Goal: Task Accomplishment & Management: Complete application form

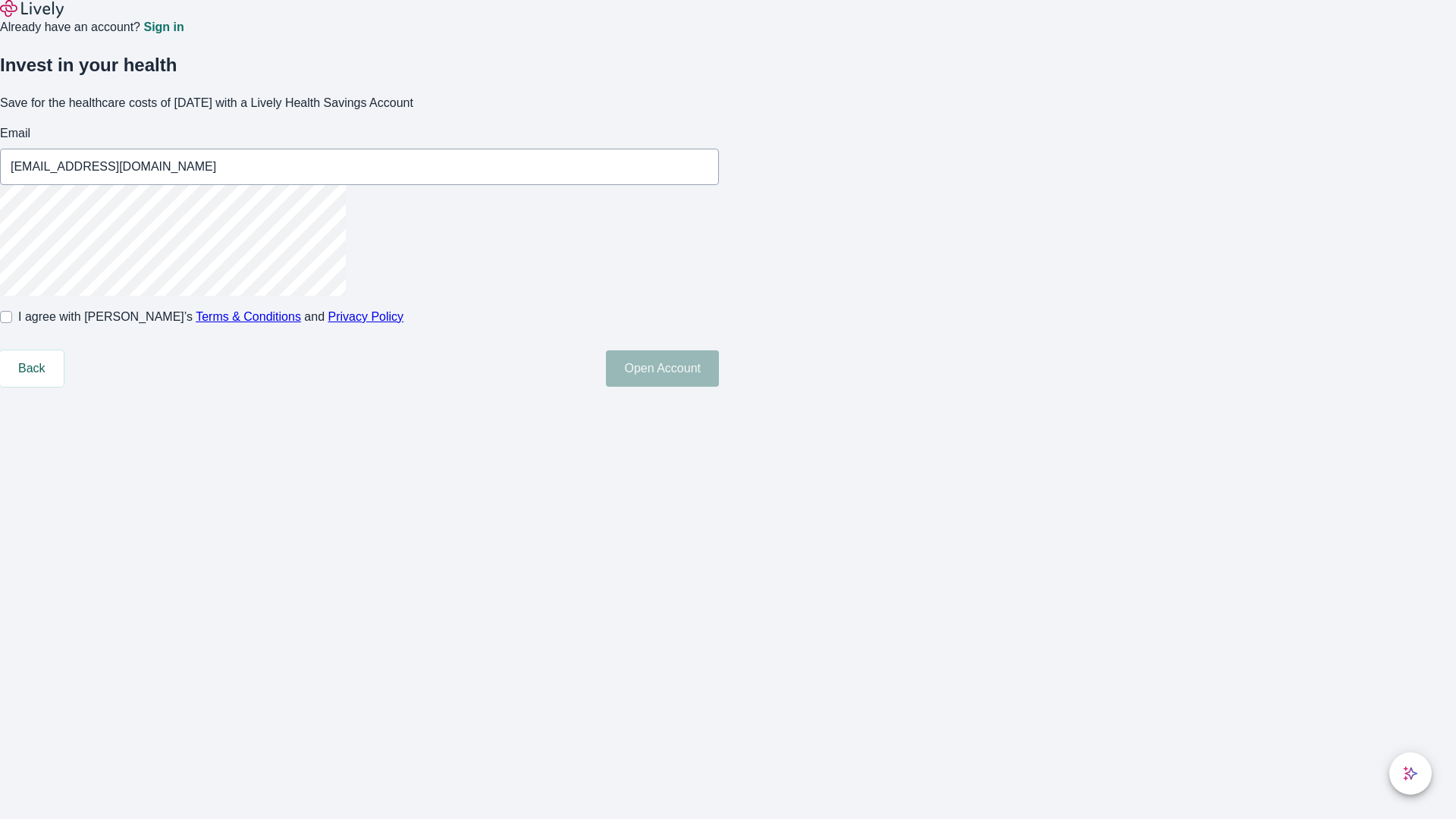
click at [12, 323] on input "I agree with Lively’s Terms & Conditions and Privacy Policy" at bounding box center [6, 316] width 12 height 12
checkbox input "true"
click at [719, 387] on button "Open Account" at bounding box center [662, 369] width 113 height 36
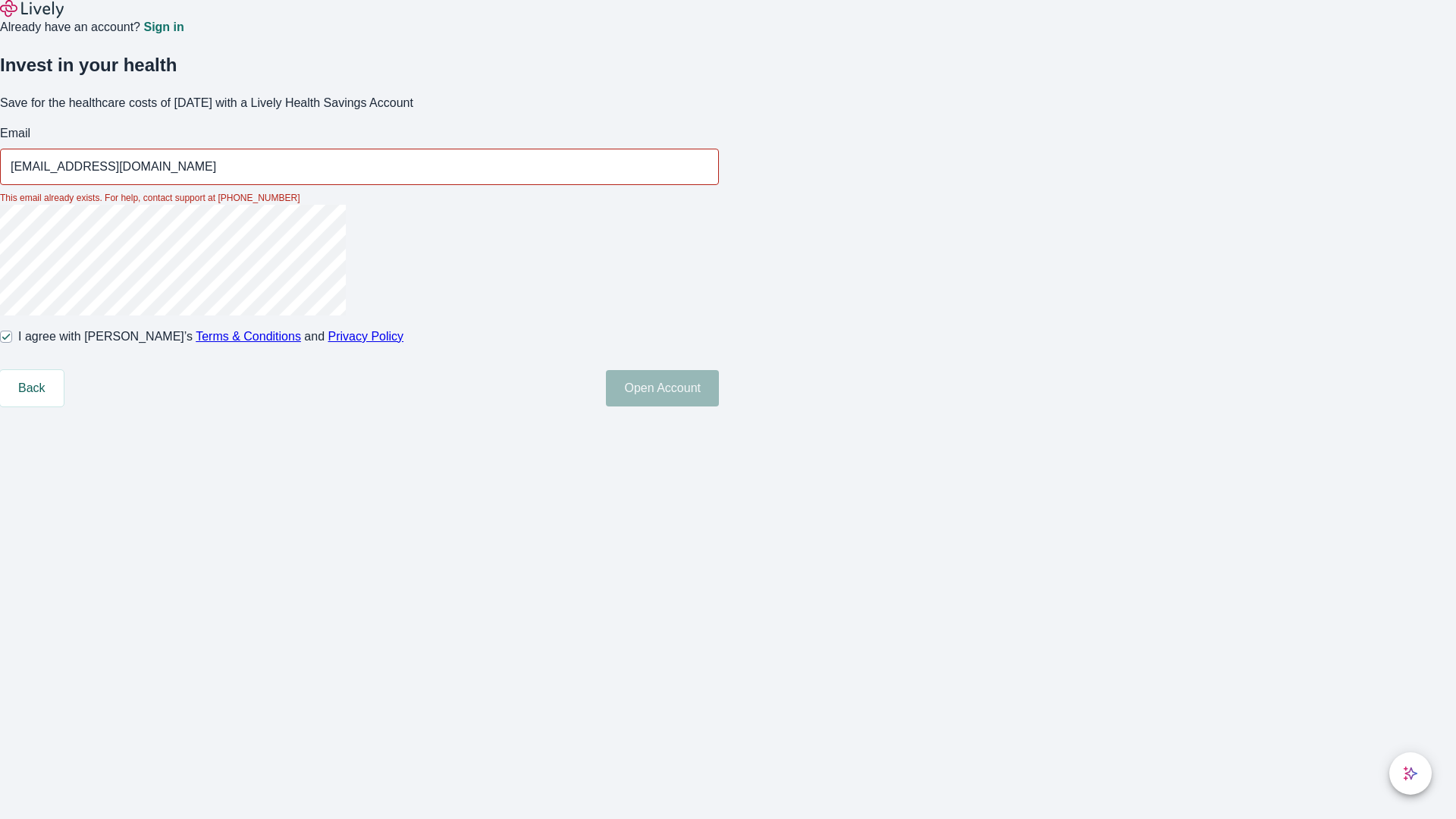
type input "[EMAIL_ADDRESS][DOMAIN_NAME]"
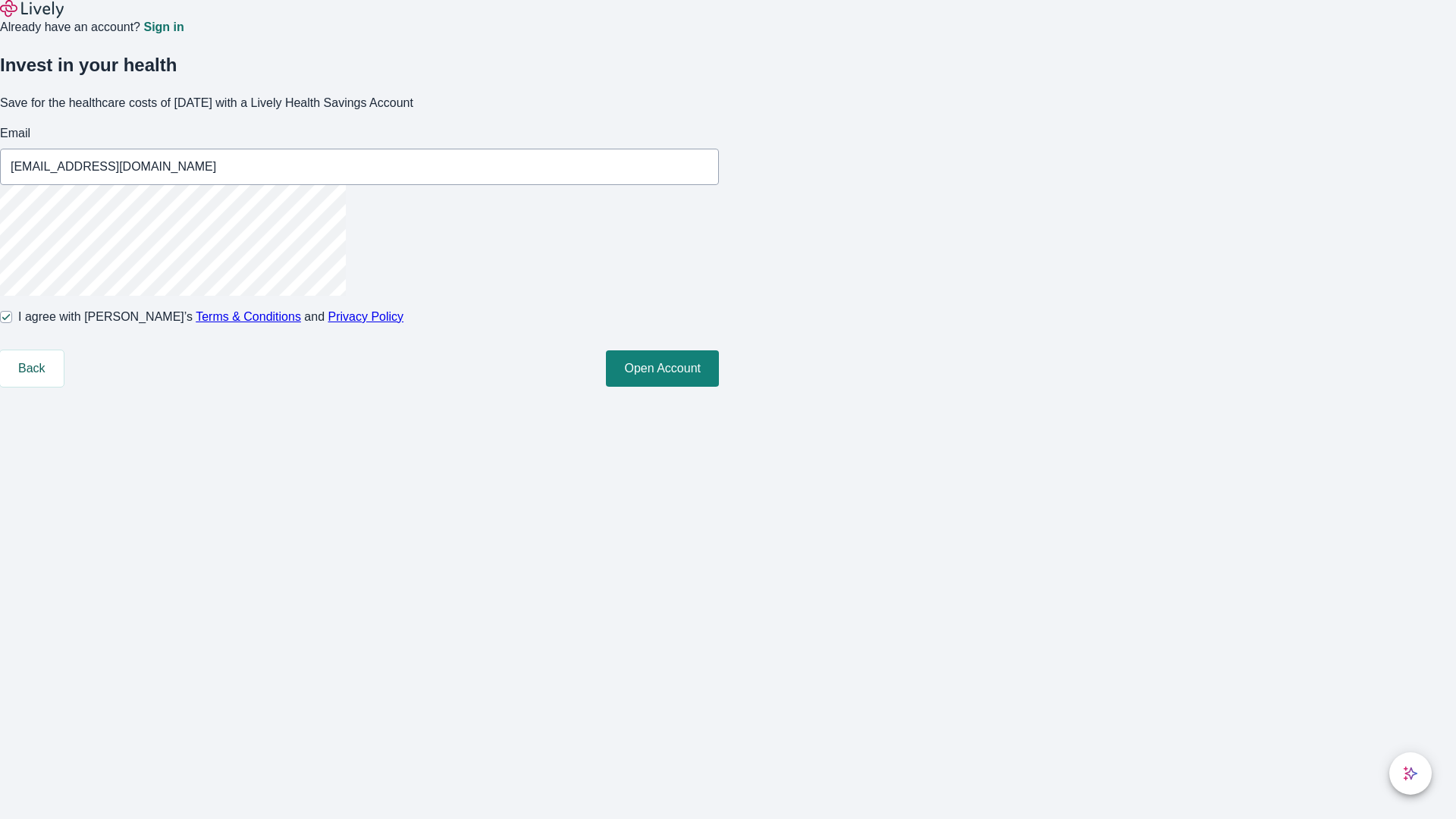
click at [12, 323] on input "I agree with Lively’s Terms & Conditions and Privacy Policy" at bounding box center [6, 316] width 12 height 12
checkbox input "false"
type input "[EMAIL_ADDRESS][DOMAIN_NAME]"
click at [12, 323] on input "I agree with Lively’s Terms & Conditions and Privacy Policy" at bounding box center [6, 316] width 12 height 12
checkbox input "true"
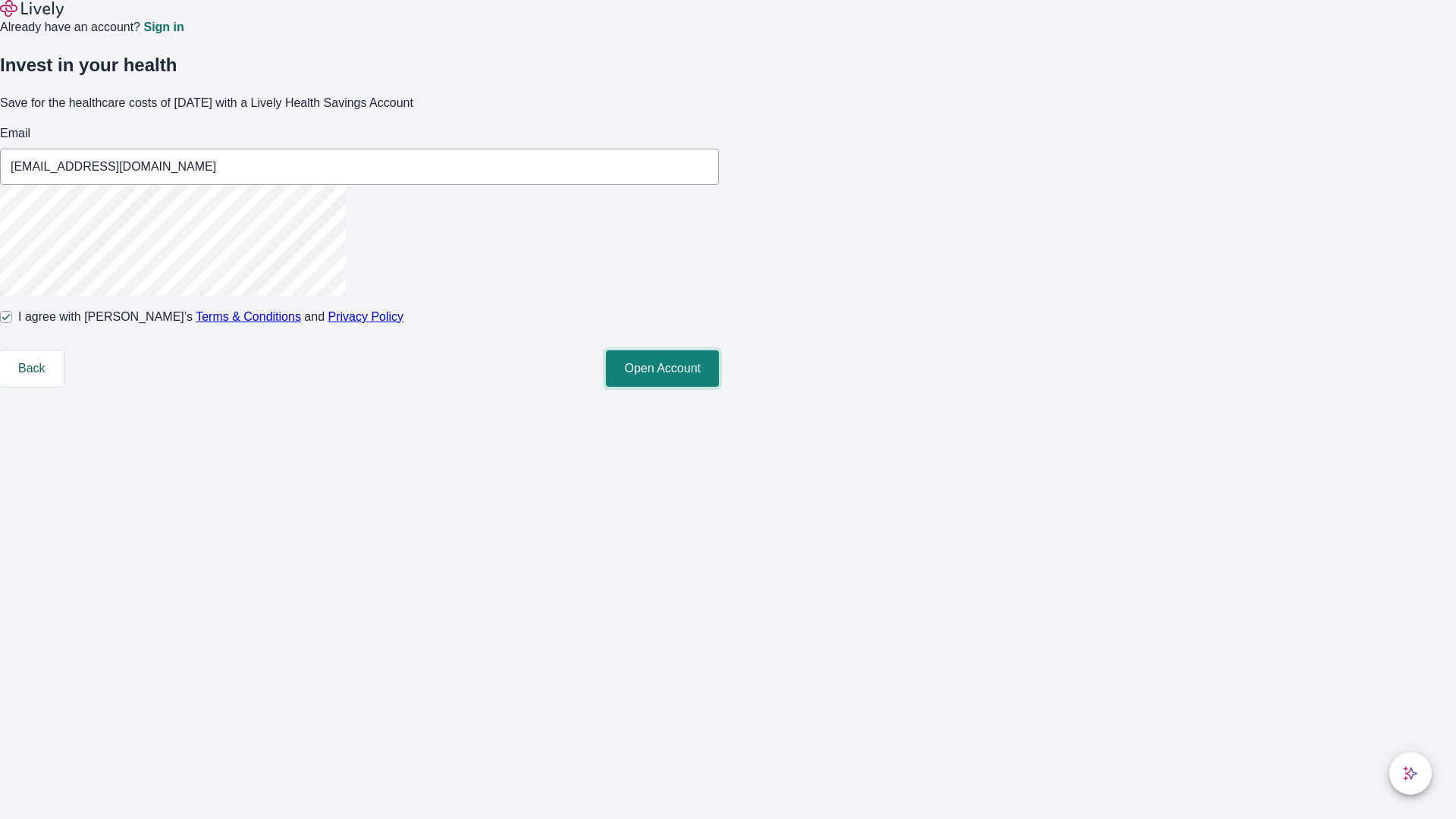
click at [719, 387] on button "Open Account" at bounding box center [662, 369] width 113 height 36
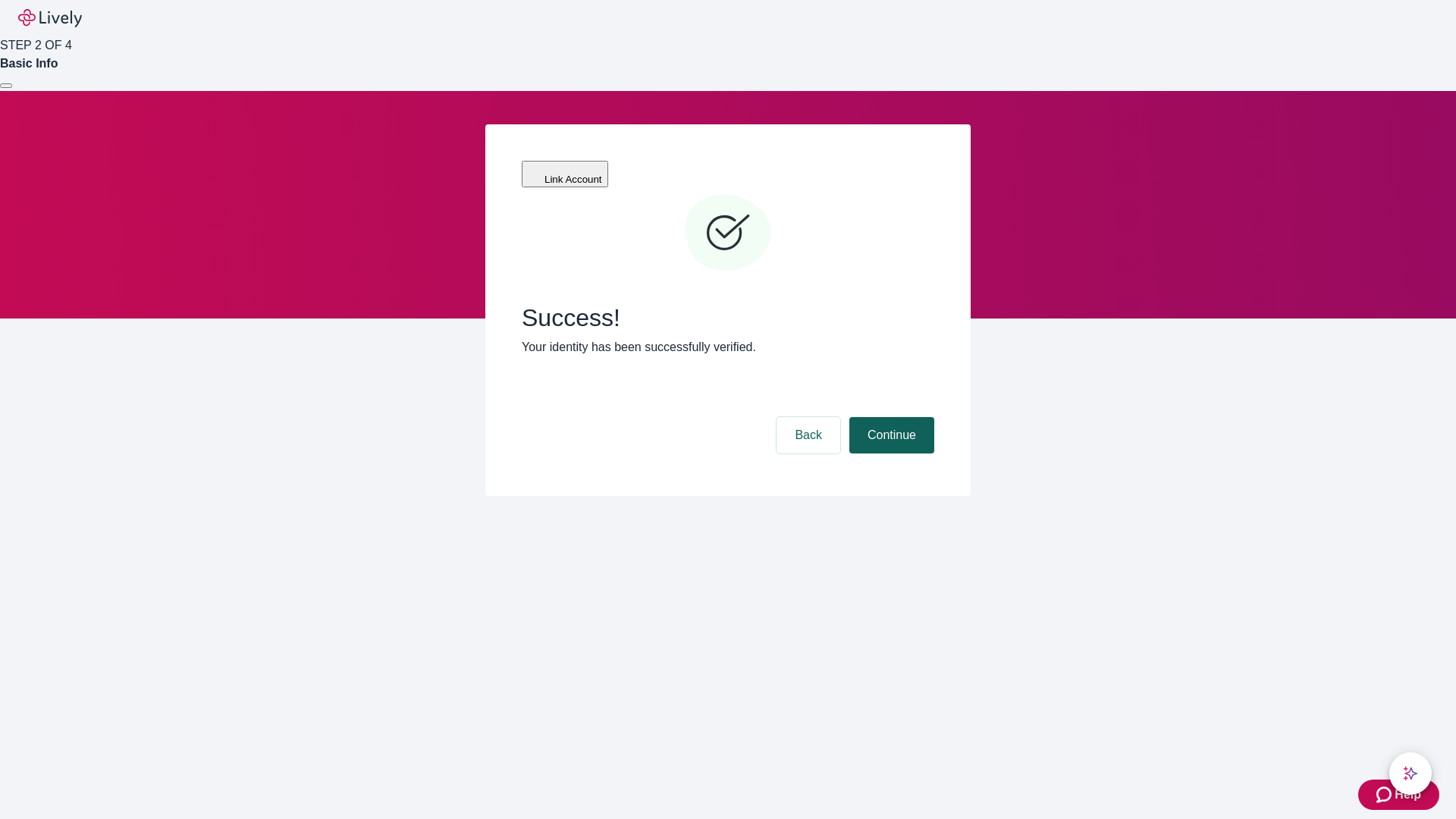
click at [890, 417] on button "Continue" at bounding box center [891, 435] width 85 height 36
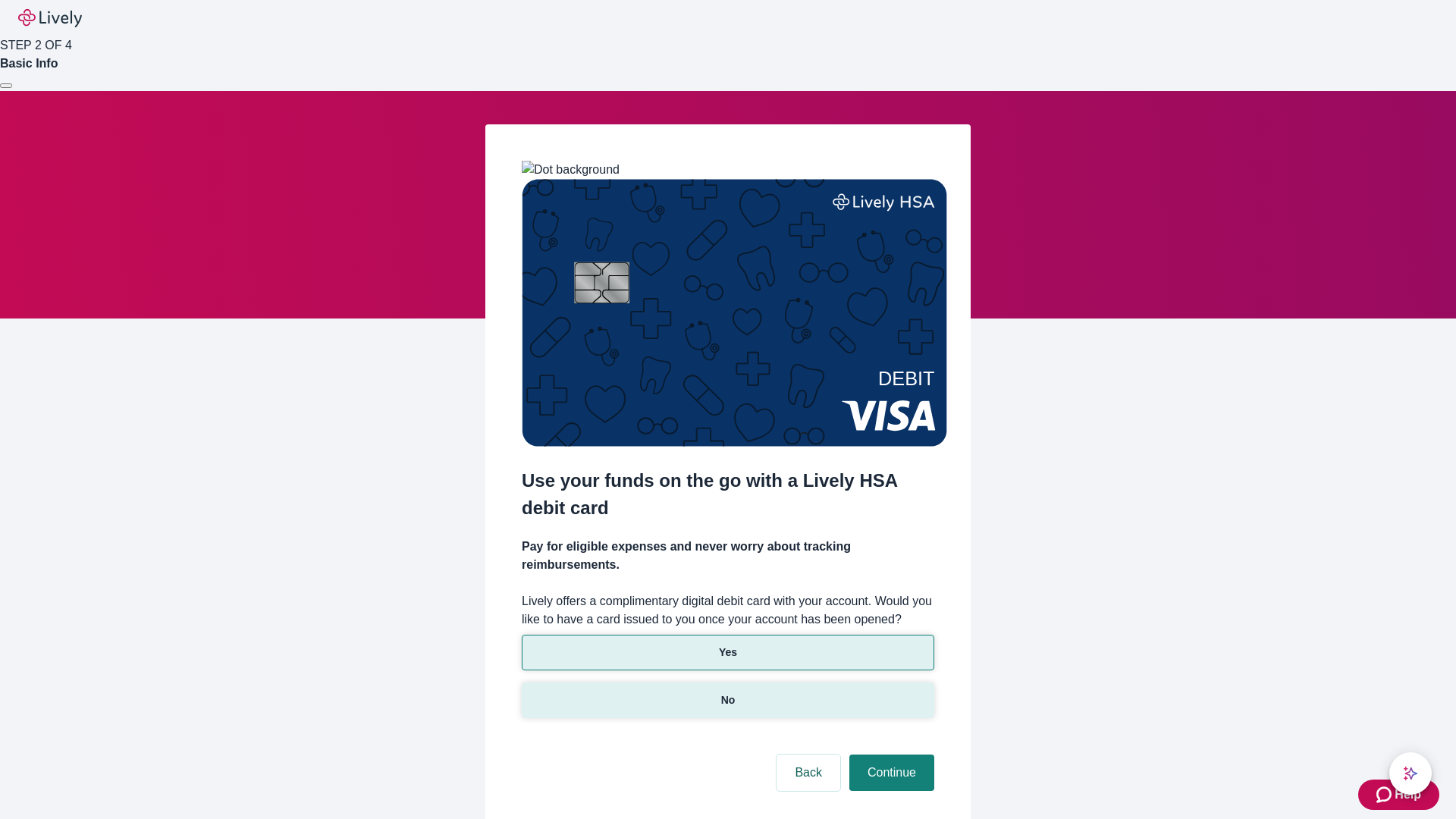
click at [727, 692] on p "No" at bounding box center [729, 700] width 14 height 16
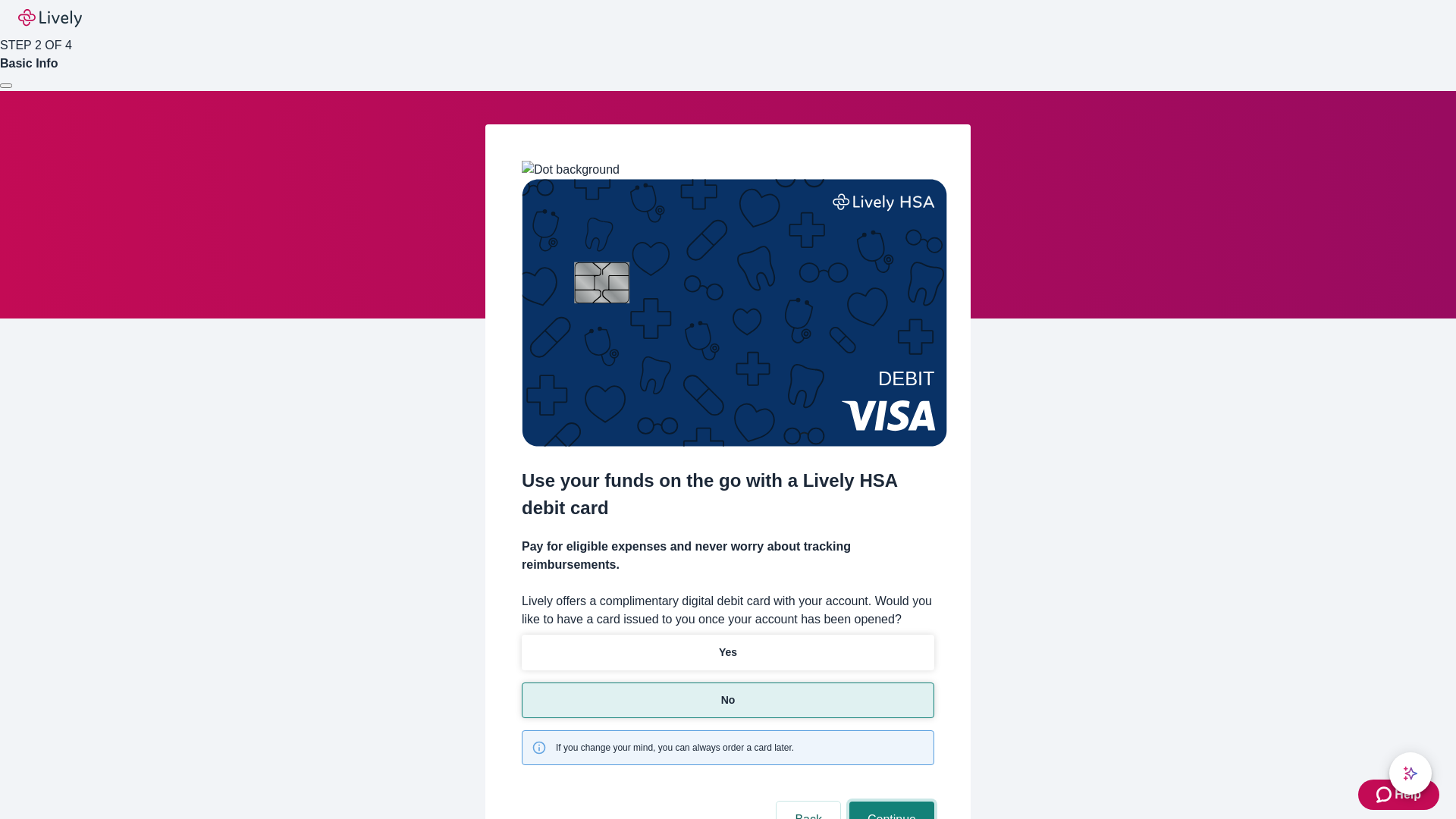
click at [890, 802] on button "Continue" at bounding box center [891, 820] width 85 height 36
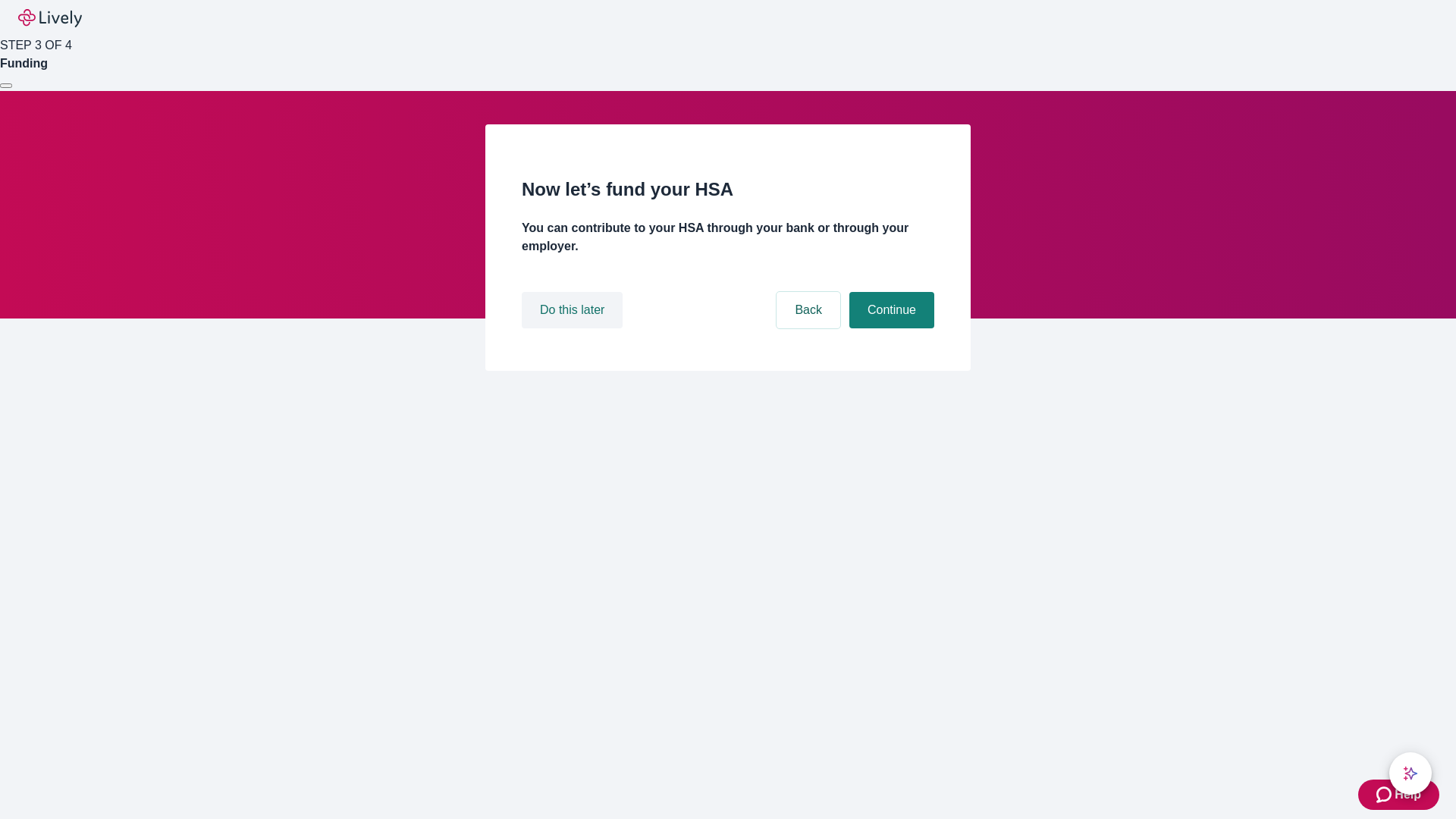
click at [574, 328] on button "Do this later" at bounding box center [572, 310] width 101 height 36
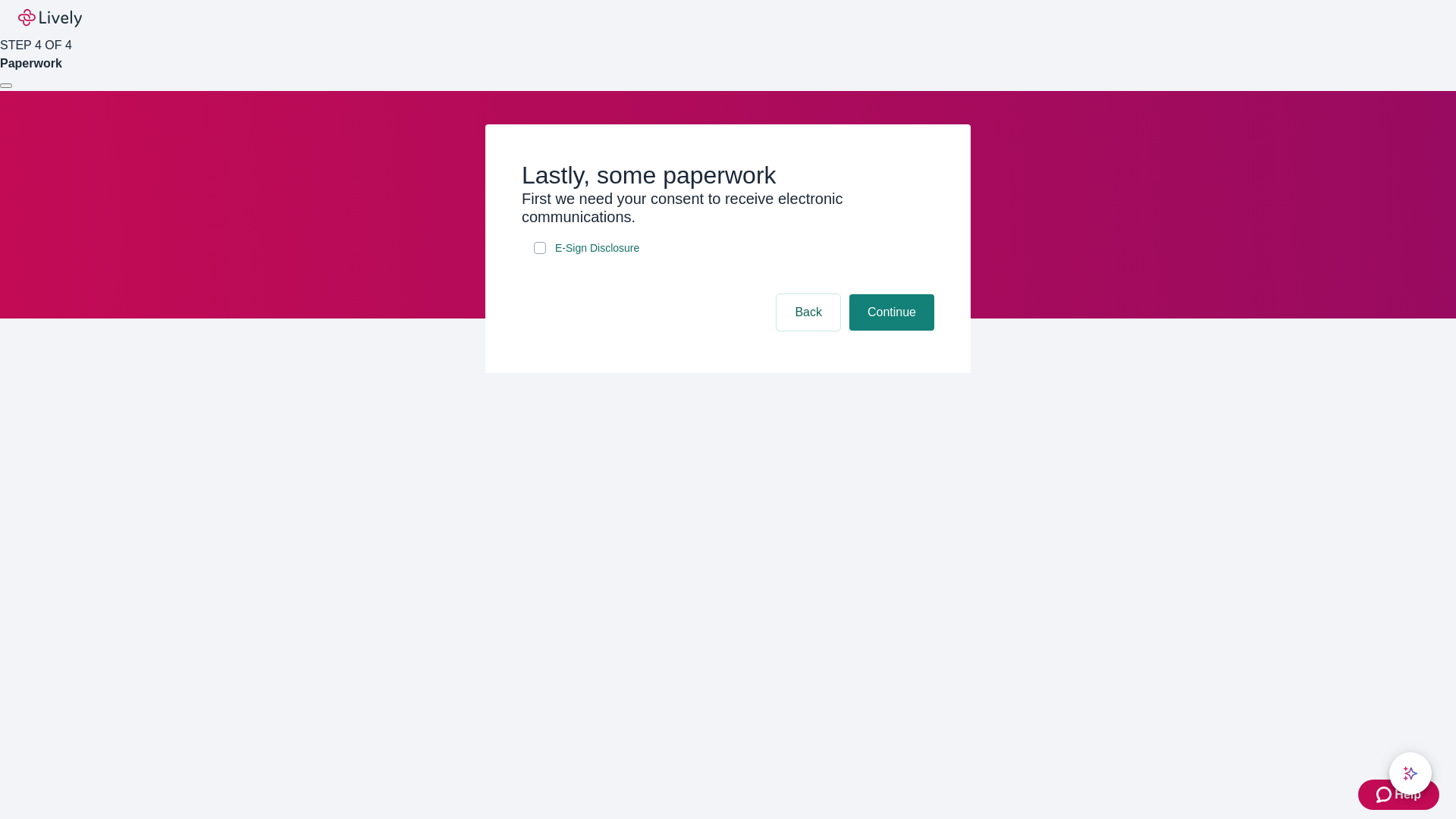
click at [540, 254] on input "E-Sign Disclosure" at bounding box center [539, 247] width 12 height 12
checkbox input "true"
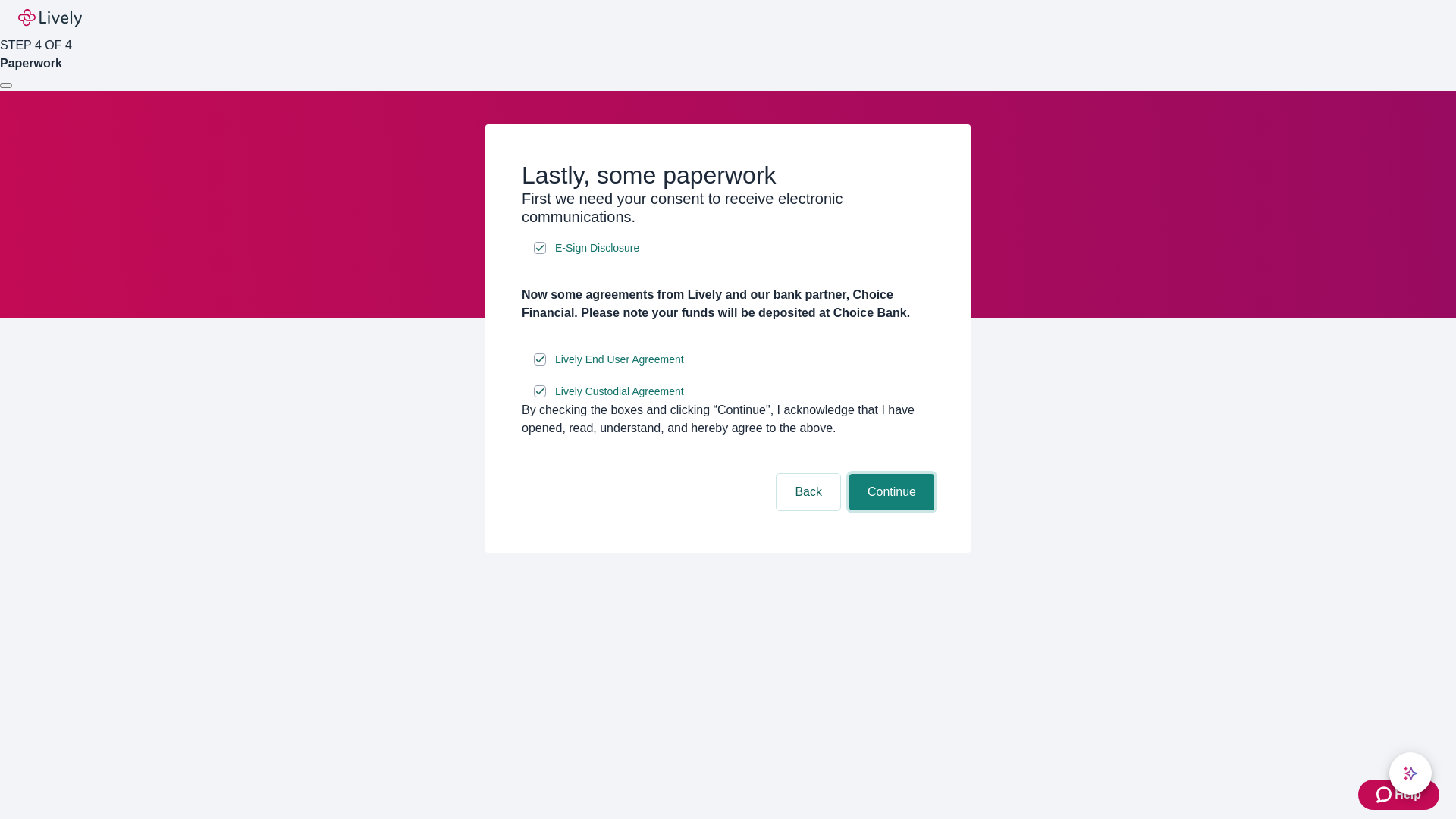
click at [890, 511] on button "Continue" at bounding box center [891, 492] width 85 height 36
